Goal: Information Seeking & Learning: Check status

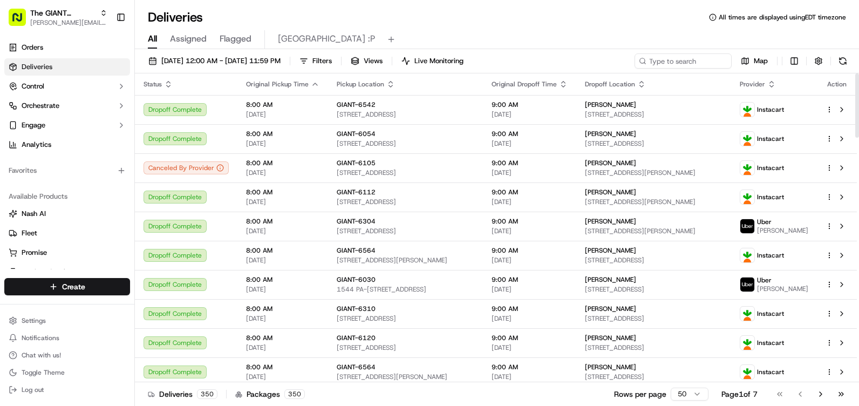
click at [838, 60] on button at bounding box center [842, 60] width 15 height 15
click at [57, 52] on link "Orders" at bounding box center [67, 47] width 126 height 17
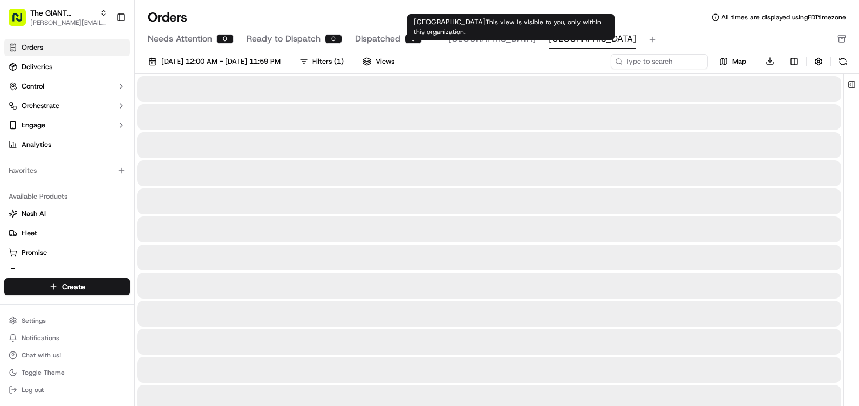
click at [549, 44] on span "[GEOGRAPHIC_DATA]" at bounding box center [592, 38] width 87 height 13
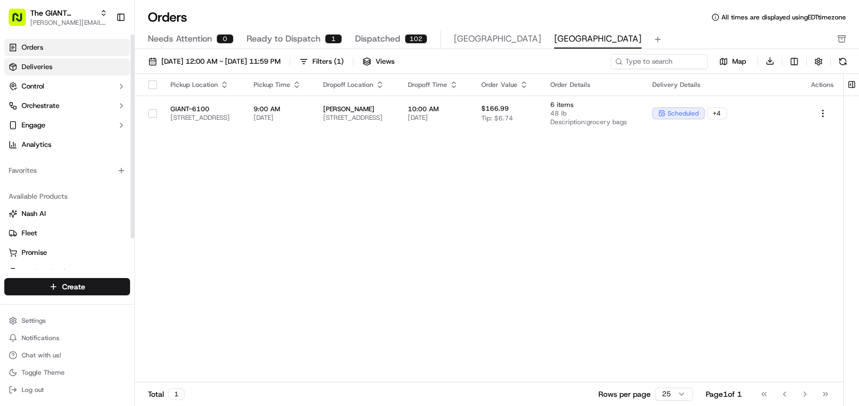
click at [80, 72] on link "Deliveries" at bounding box center [67, 66] width 126 height 17
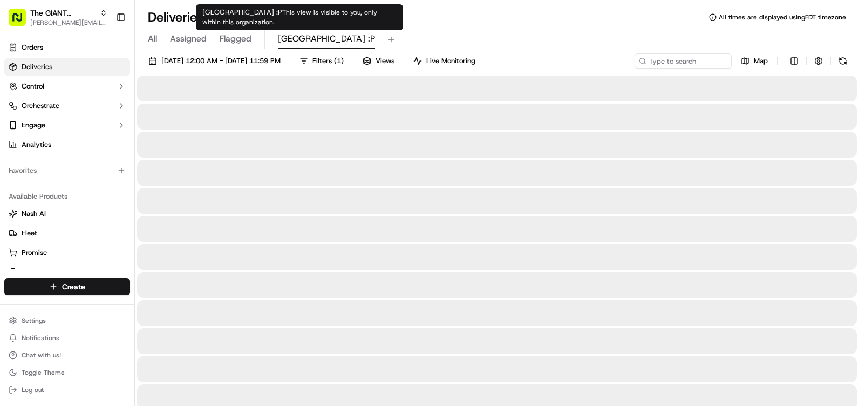
click at [295, 38] on span "[GEOGRAPHIC_DATA] :P" at bounding box center [326, 38] width 97 height 13
